Goal: Check status

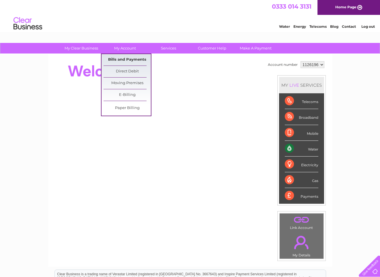
click at [128, 58] on link "Bills and Payments" at bounding box center [126, 59] width 47 height 11
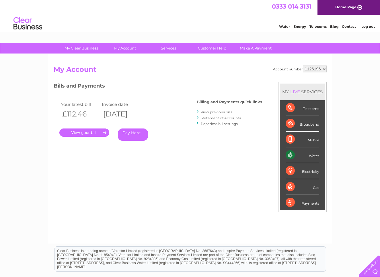
click at [85, 132] on link "." at bounding box center [84, 133] width 50 height 8
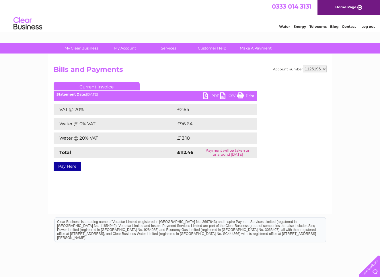
click at [214, 96] on link "PDF" at bounding box center [211, 97] width 17 height 8
